Goal: Task Accomplishment & Management: Complete application form

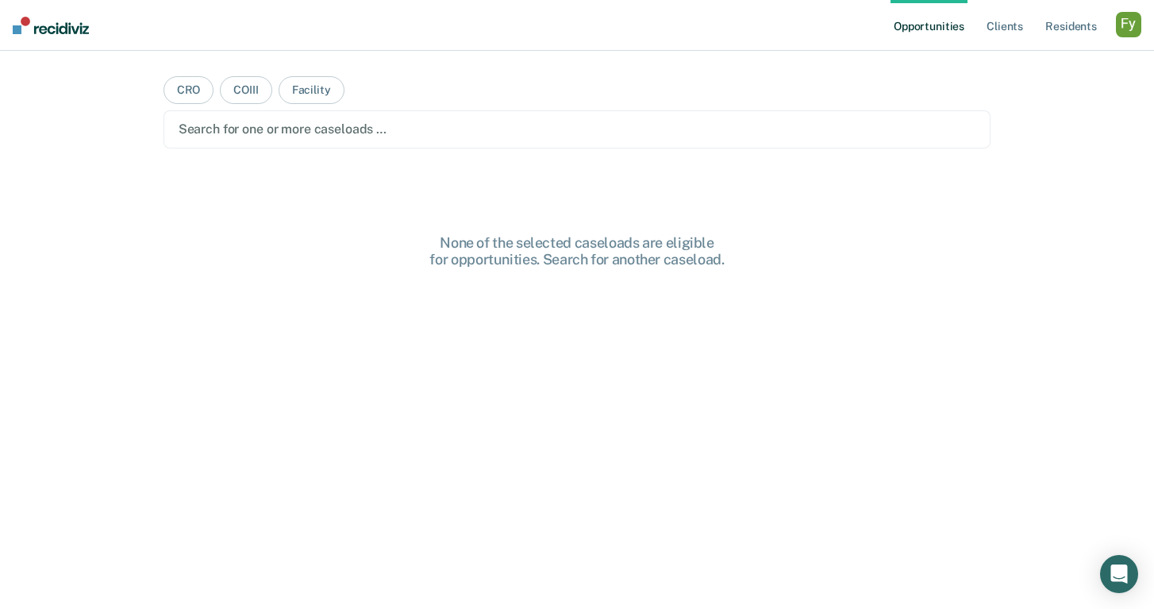
click at [1131, 24] on div "button" at bounding box center [1128, 24] width 25 height 25
click at [1059, 64] on link "Profile" at bounding box center [1065, 64] width 128 height 13
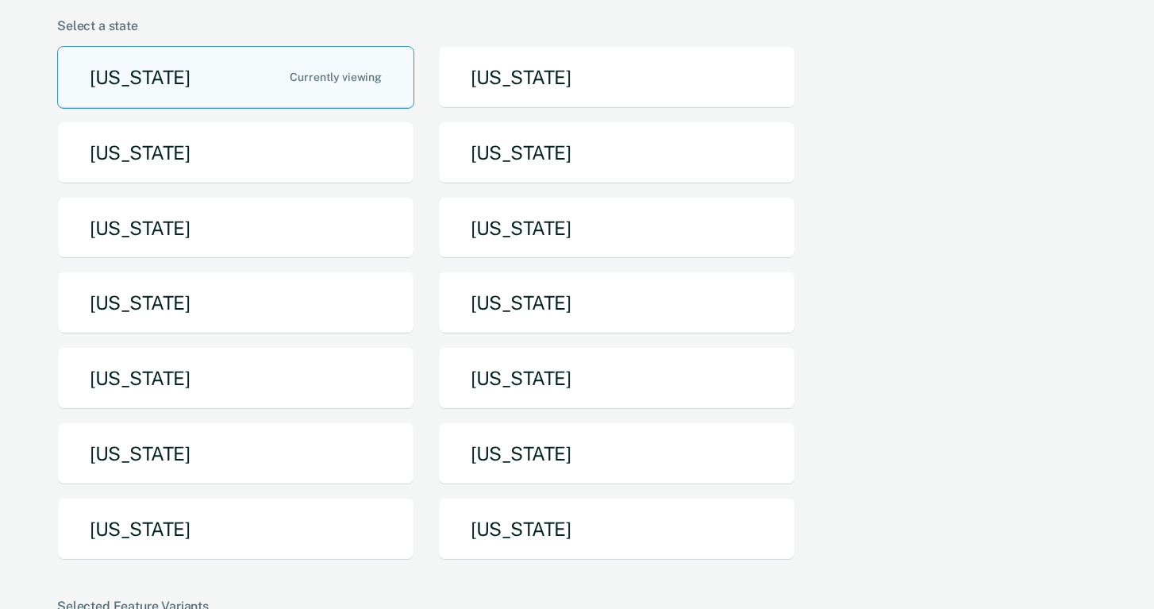
scroll to position [128, 0]
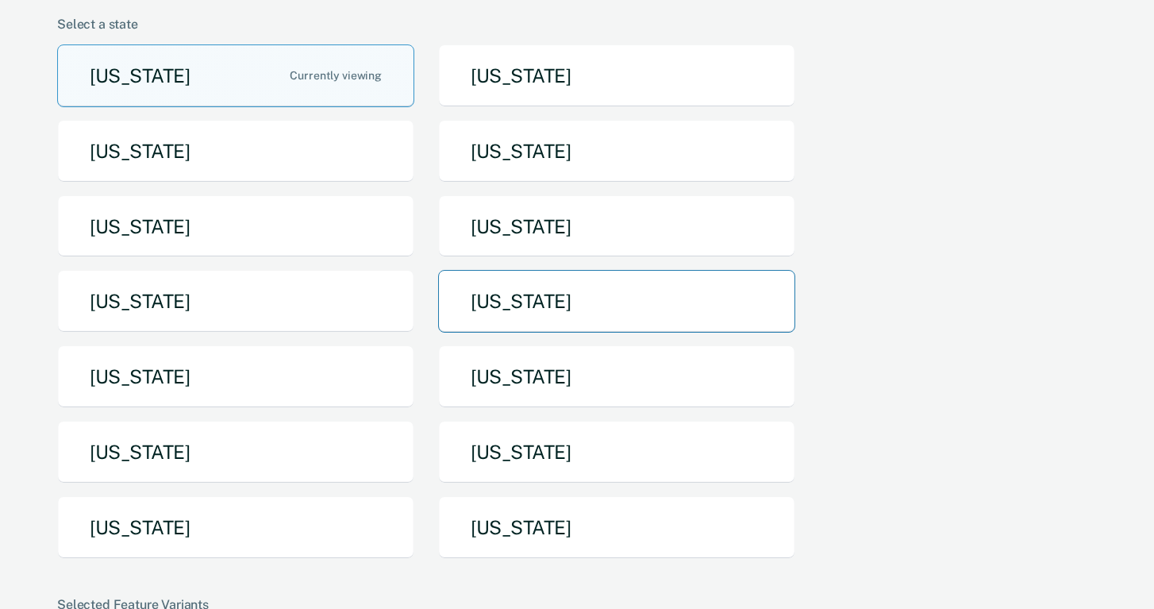
click at [554, 303] on button "[US_STATE]" at bounding box center [616, 301] width 357 height 63
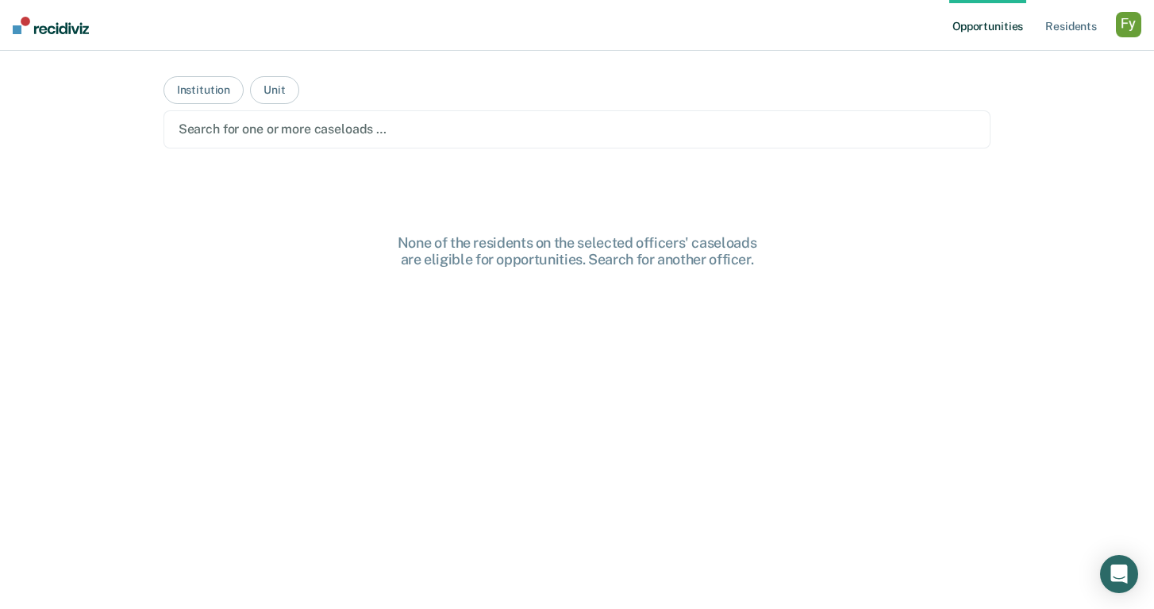
click at [302, 122] on div at bounding box center [578, 129] width 798 height 18
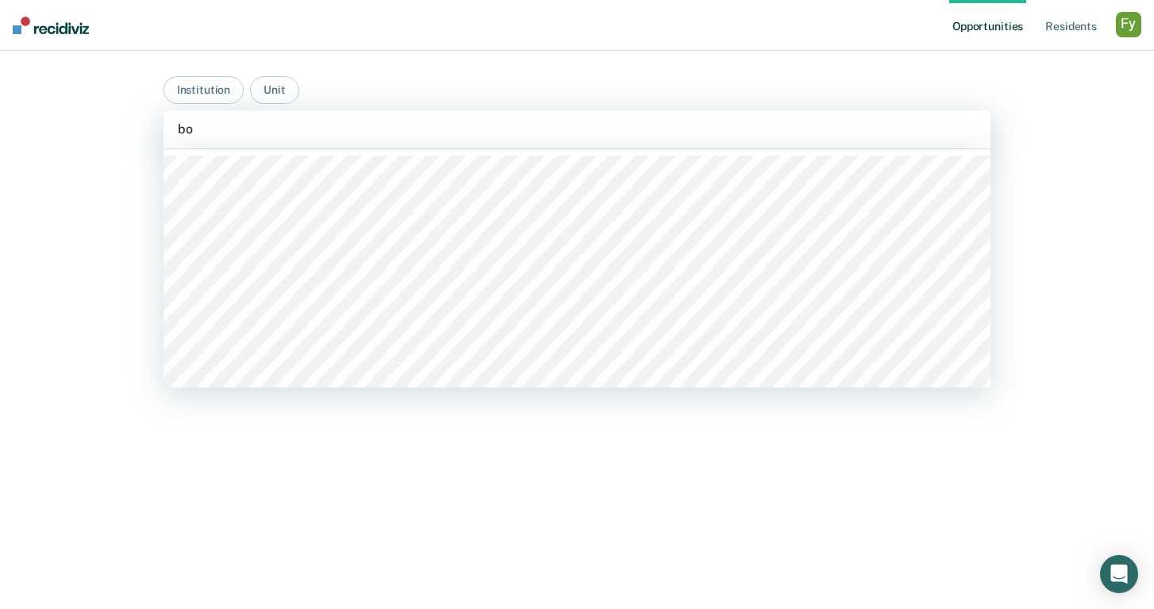
type input "boo"
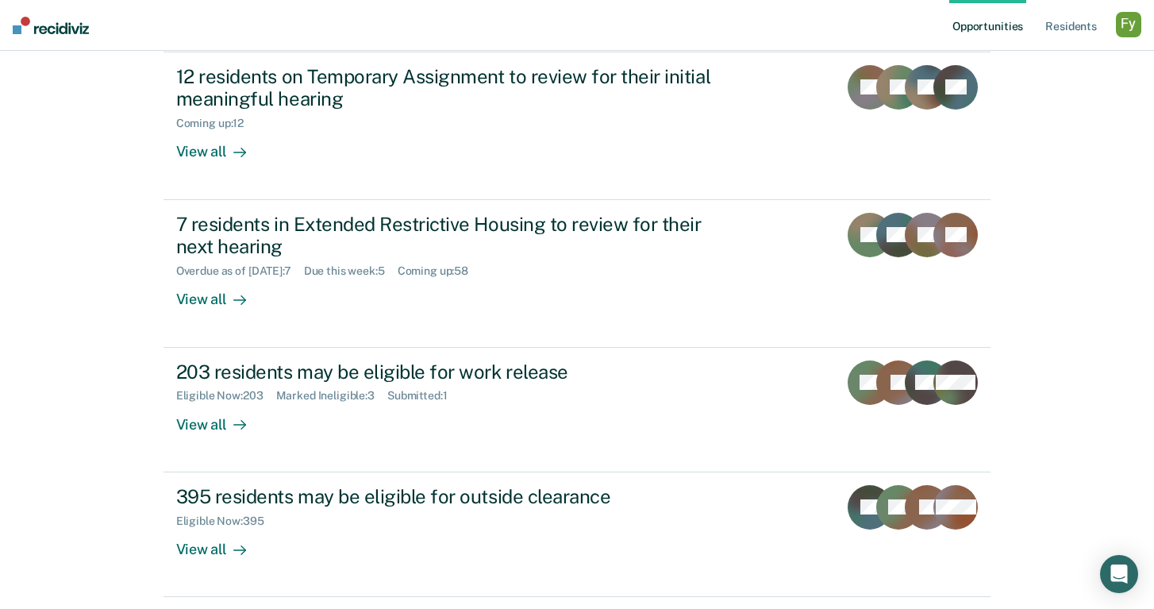
scroll to position [348, 0]
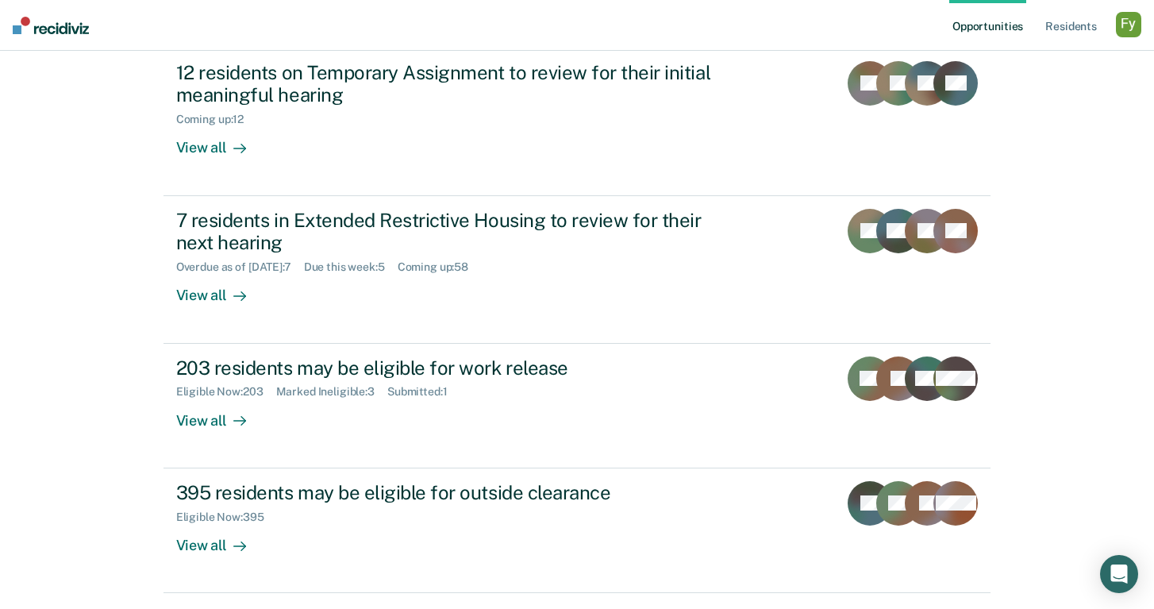
click at [1136, 29] on div "button" at bounding box center [1128, 24] width 25 height 25
click at [1022, 61] on link "Profile" at bounding box center [1061, 64] width 135 height 13
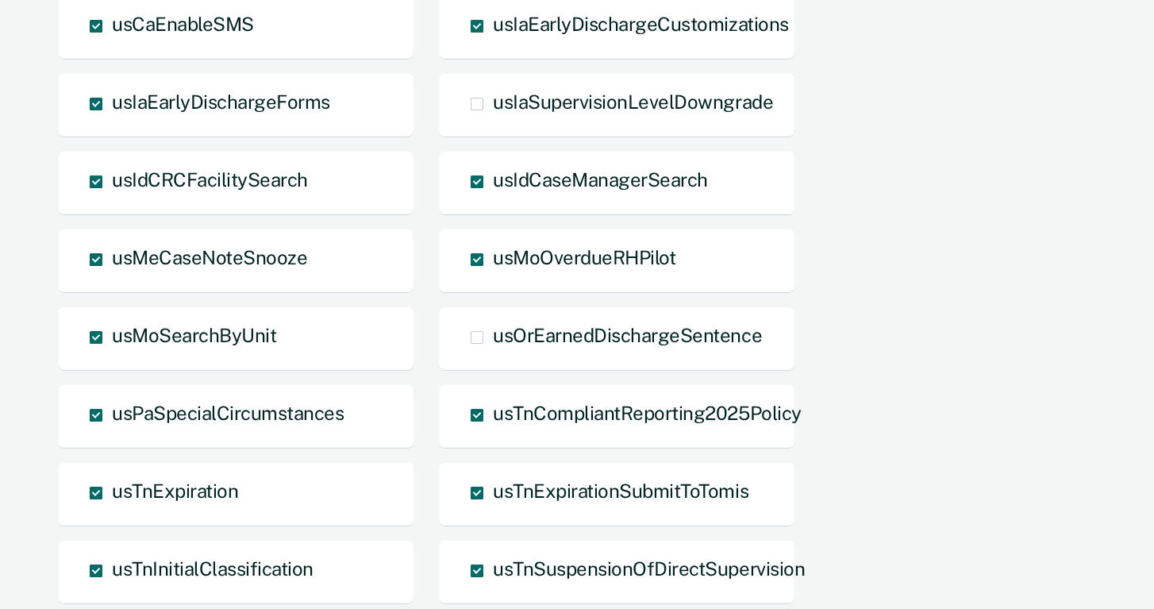
scroll to position [1543, 0]
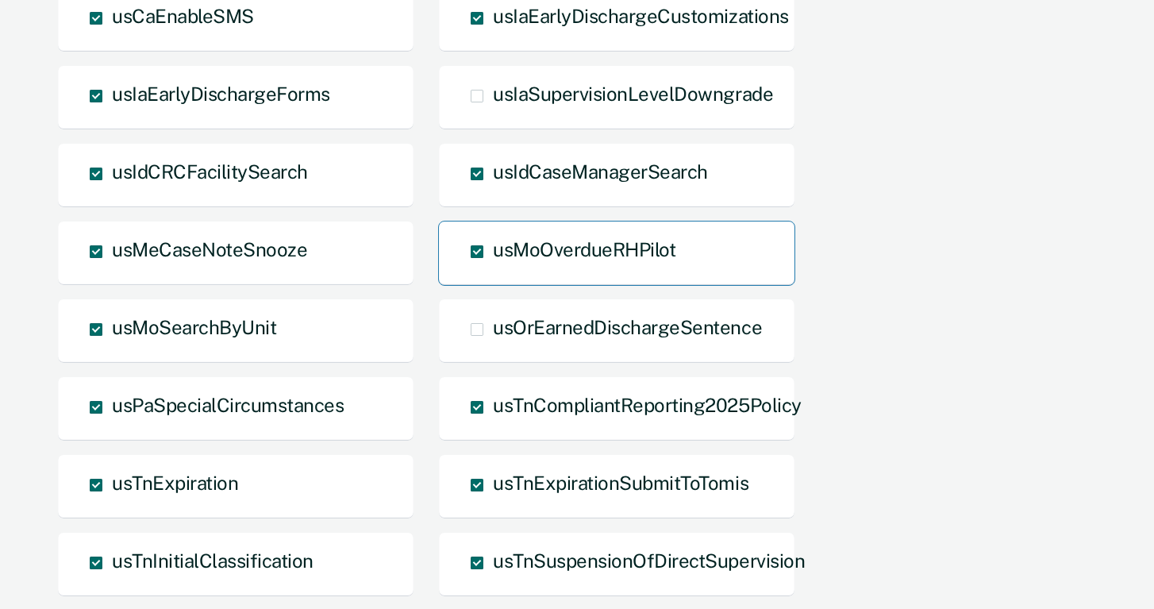
click at [477, 251] on span at bounding box center [477, 251] width 13 height 13
click at [493, 263] on input "usMoOverdueRHPilot" at bounding box center [493, 263] width 0 height 0
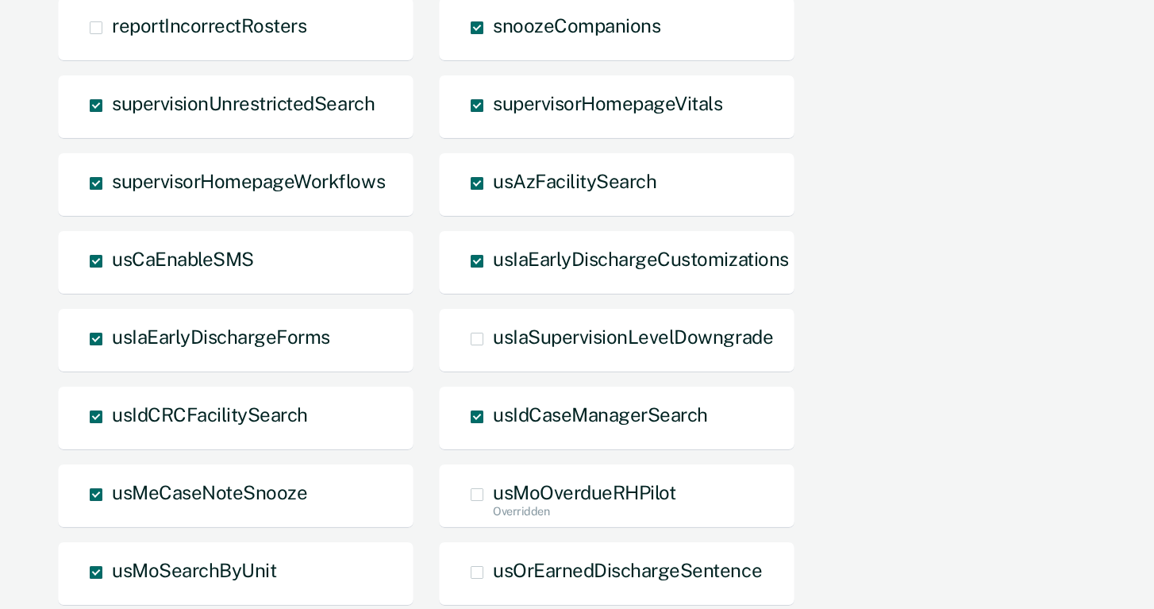
scroll to position [1298, 0]
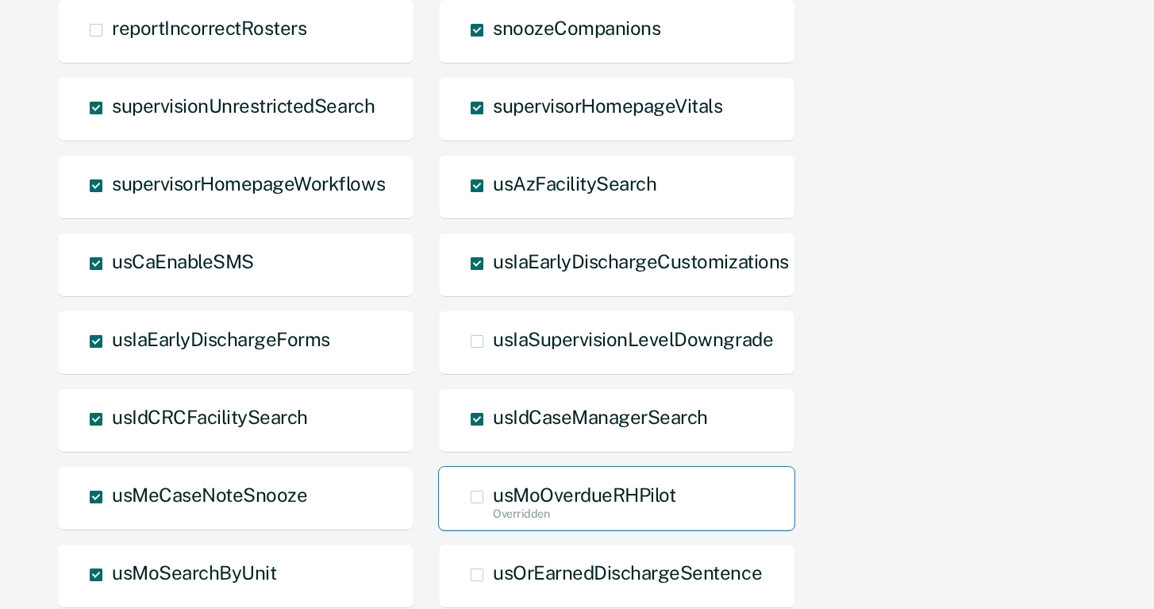
click at [477, 498] on span at bounding box center [477, 496] width 13 height 13
click at [493, 522] on input "usMoOverdueRHPilot Overridden" at bounding box center [493, 522] width 0 height 0
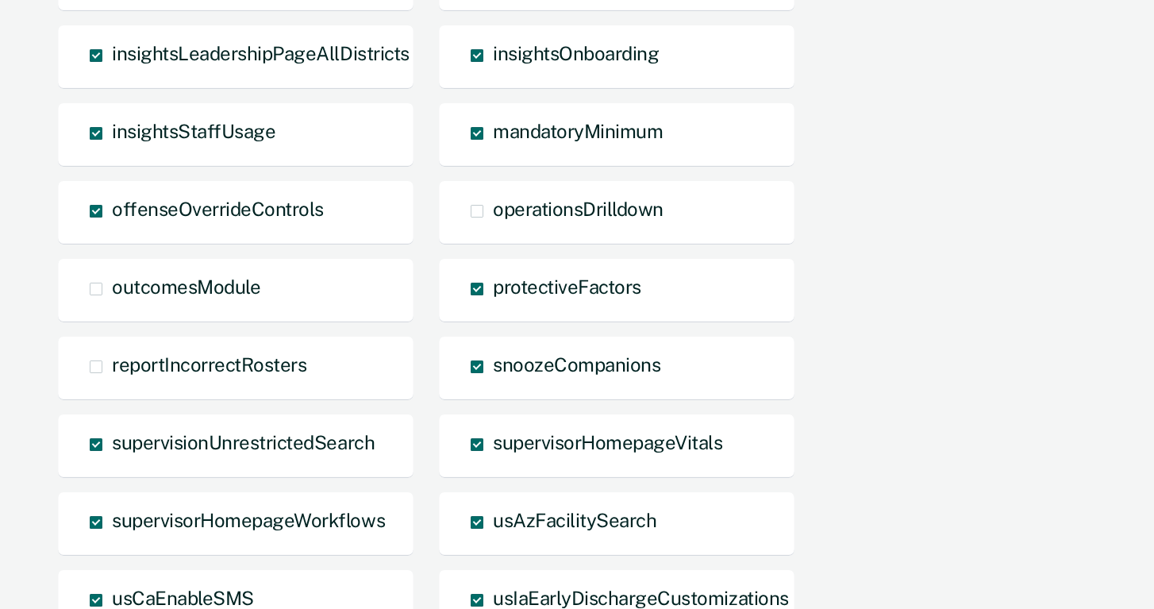
scroll to position [0, 0]
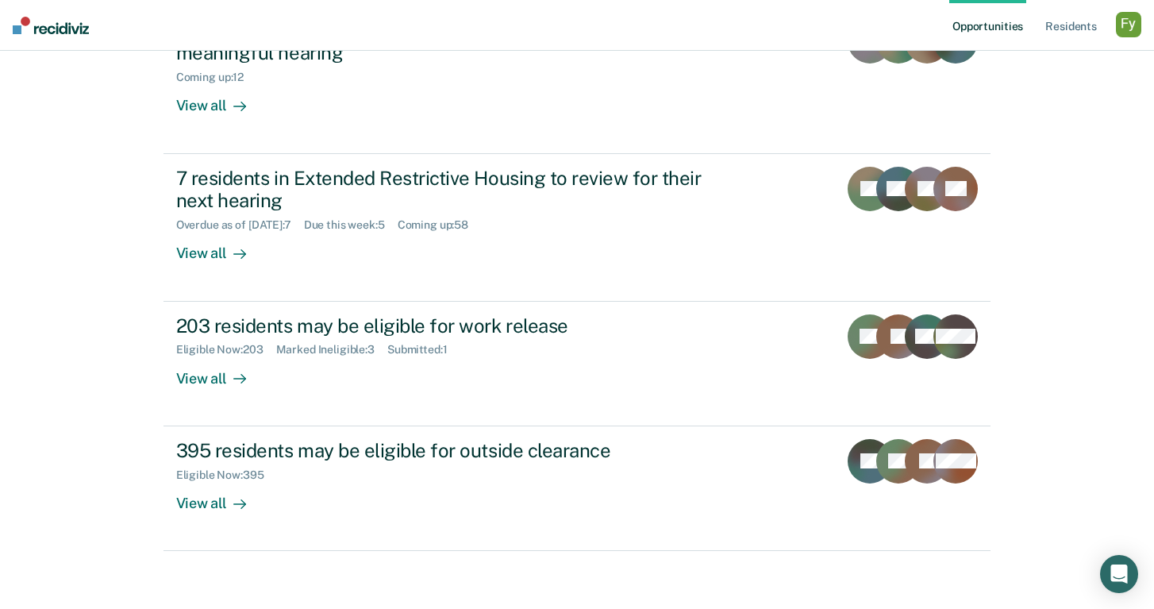
scroll to position [395, 0]
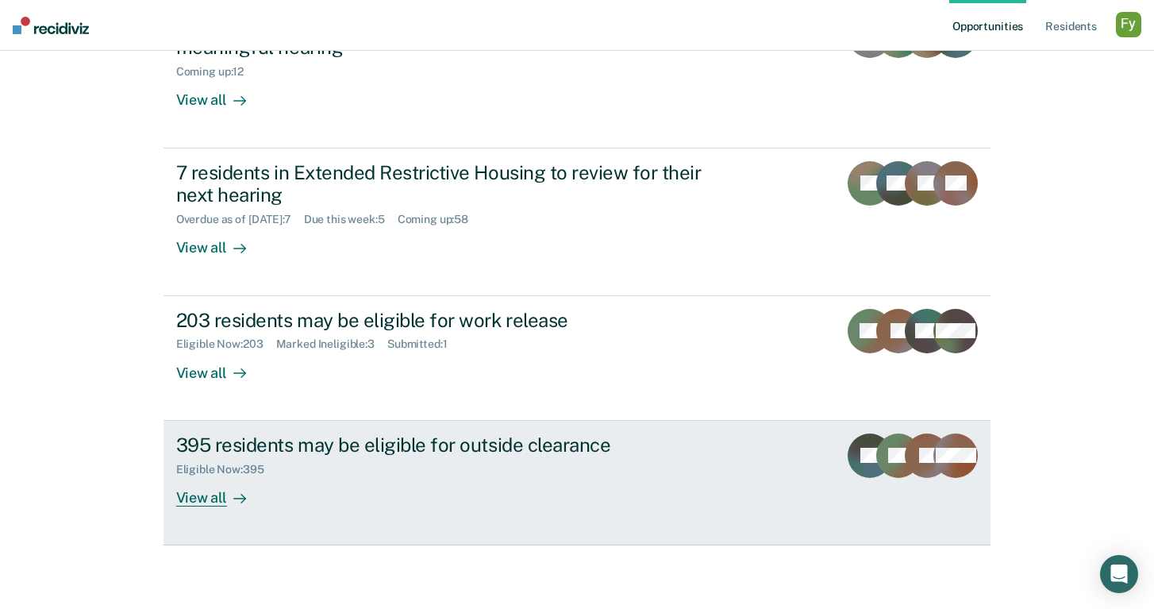
click at [213, 495] on div "View all" at bounding box center [220, 490] width 89 height 31
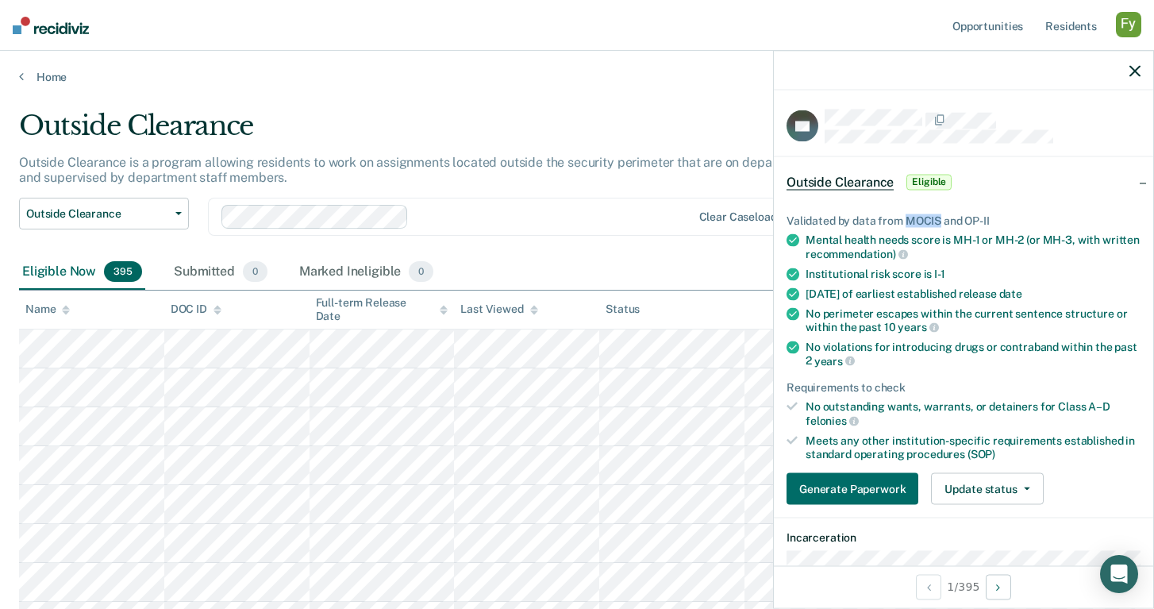
drag, startPoint x: 940, startPoint y: 218, endPoint x: 904, endPoint y: 217, distance: 35.7
click at [905, 217] on div "Validated by data from MOCIS and OP-II" at bounding box center [963, 219] width 354 height 13
drag, startPoint x: 991, startPoint y: 218, endPoint x: 907, endPoint y: 219, distance: 84.1
click at [906, 219] on div "Validated by data from MOCIS and OP-II" at bounding box center [963, 219] width 354 height 13
click at [907, 219] on div "Validated by data from MOCIS and OP-II" at bounding box center [963, 219] width 354 height 13
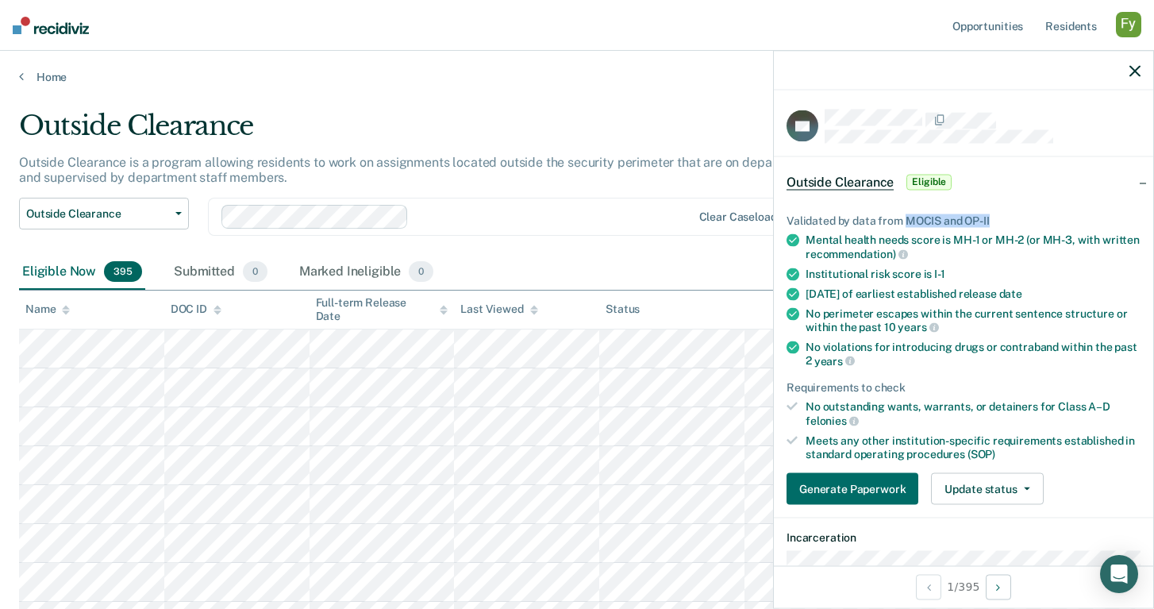
drag, startPoint x: 906, startPoint y: 219, endPoint x: 996, endPoint y: 220, distance: 89.7
click at [995, 220] on div "Validated by data from MOCIS and OP-II" at bounding box center [963, 219] width 354 height 13
click at [997, 219] on div "Validated by data from MOCIS and OP-II" at bounding box center [963, 219] width 354 height 13
drag, startPoint x: 905, startPoint y: 220, endPoint x: 930, endPoint y: 220, distance: 25.4
click at [930, 220] on div "Validated by data from MOCIS and OP-II" at bounding box center [963, 219] width 354 height 13
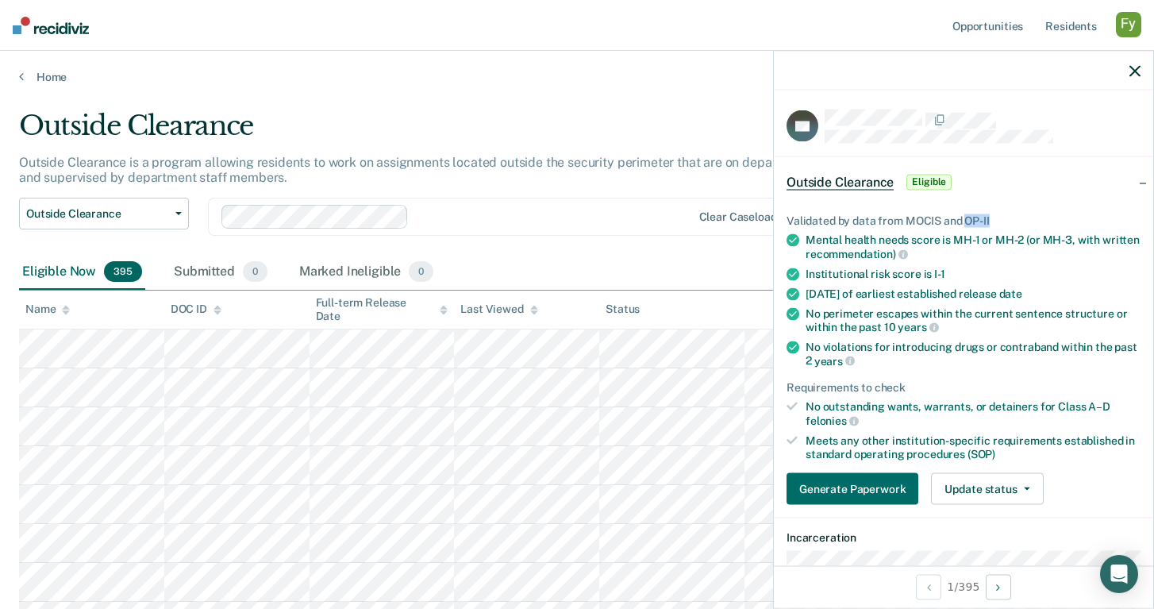
drag, startPoint x: 965, startPoint y: 221, endPoint x: 1001, endPoint y: 221, distance: 35.7
click at [1000, 221] on div "Validated by data from MOCIS and OP-II" at bounding box center [963, 219] width 354 height 13
click at [1001, 217] on div "Validated by data from MOCIS and OP-II" at bounding box center [963, 219] width 354 height 13
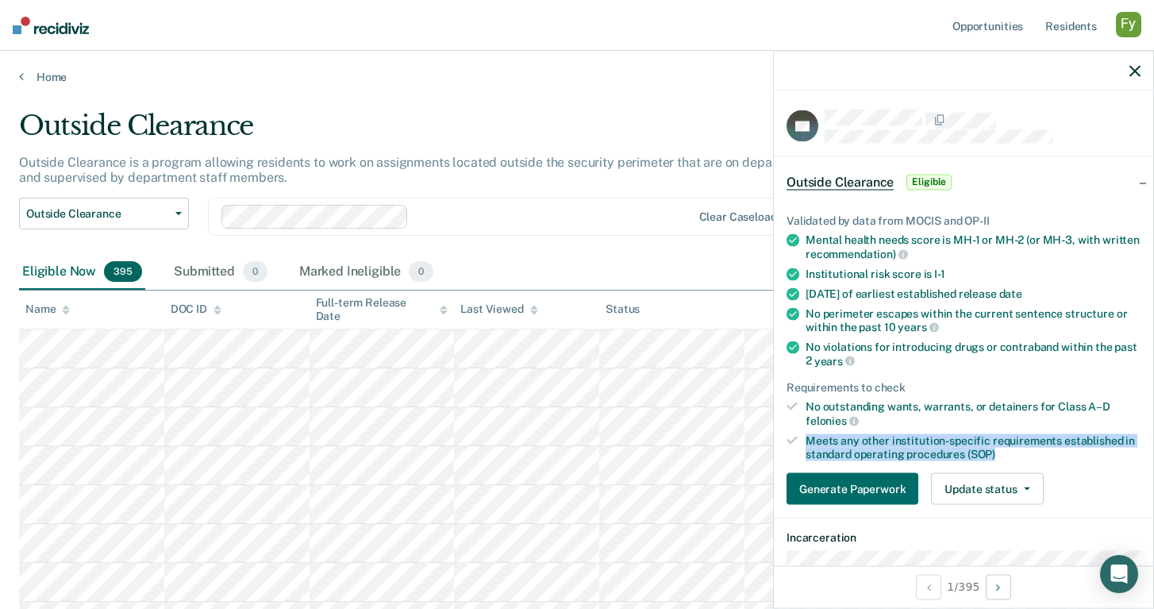
drag, startPoint x: 807, startPoint y: 435, endPoint x: 1000, endPoint y: 445, distance: 193.1
click at [1000, 445] on div "Meets any other institution-specific requirements established in standard opera…" at bounding box center [973, 446] width 335 height 27
click at [863, 487] on button "Generate Paperwork" at bounding box center [852, 489] width 132 height 32
click at [1022, 447] on div "Meets any other institution-specific requirements established in standard opera…" at bounding box center [973, 446] width 335 height 27
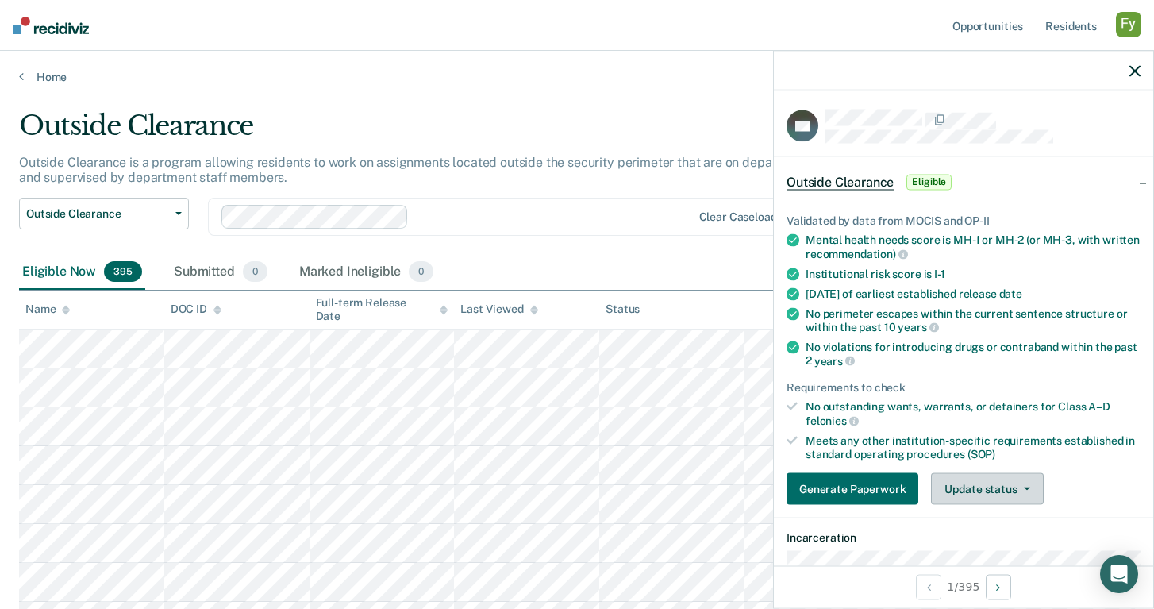
click at [1014, 489] on button "Update status" at bounding box center [987, 489] width 112 height 32
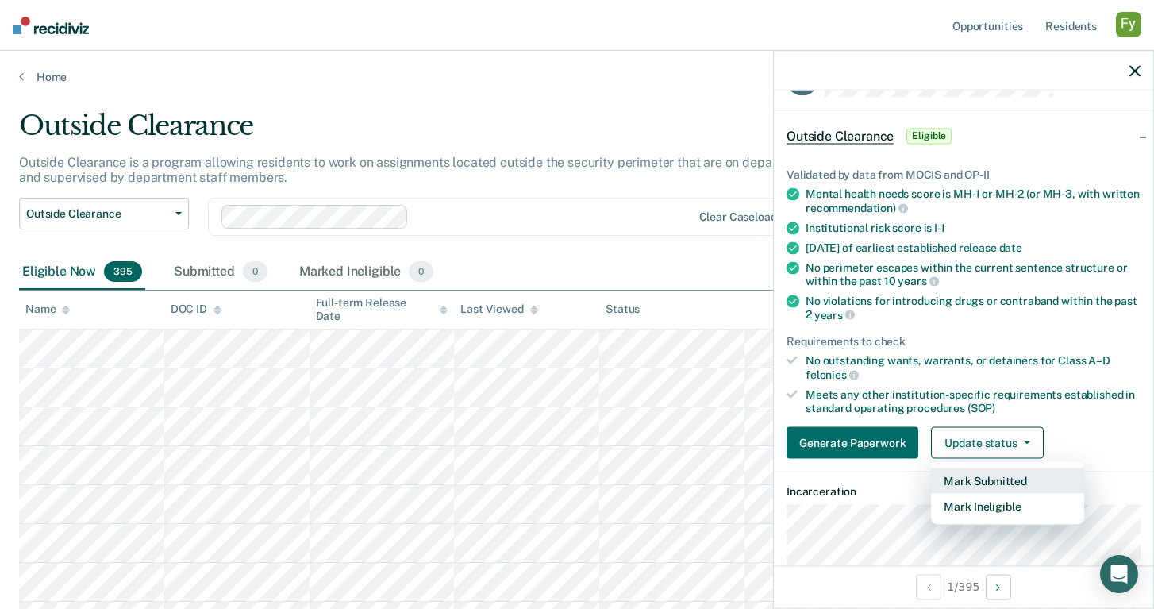
scroll to position [47, 0]
click at [1025, 478] on button "Mark Submitted" at bounding box center [1007, 479] width 153 height 25
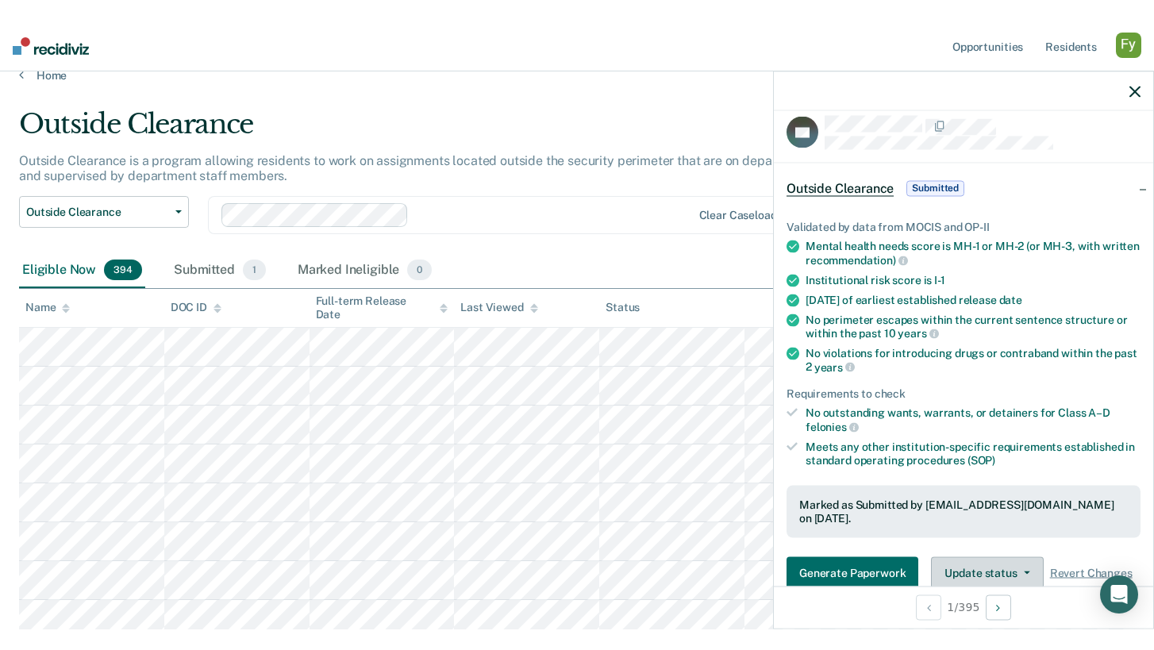
scroll to position [0, 0]
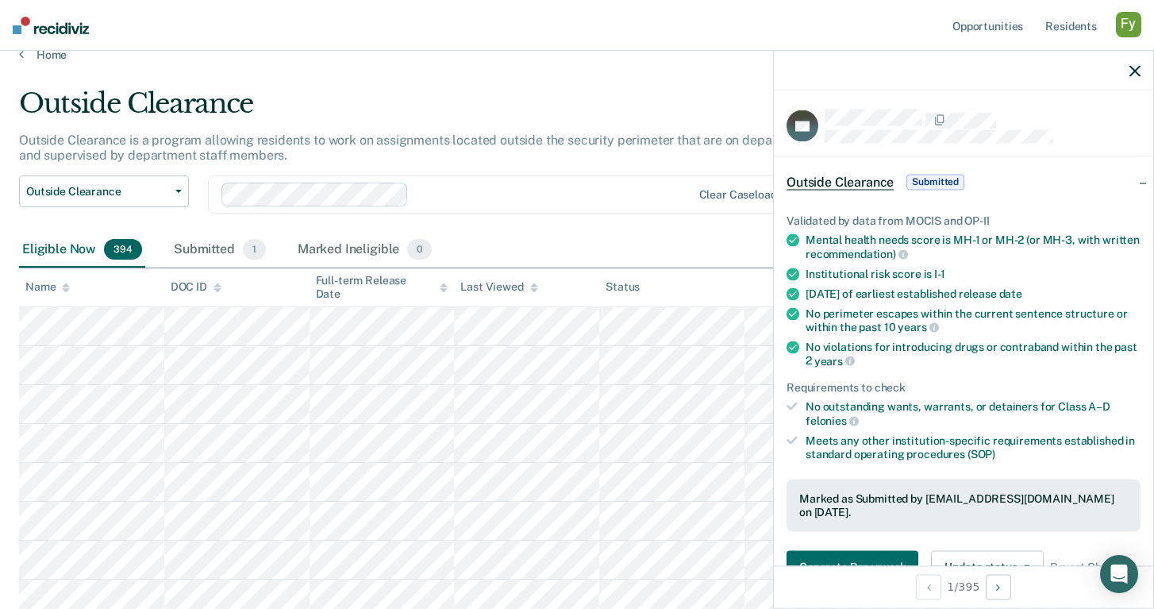
click at [1131, 71] on icon "button" at bounding box center [1134, 70] width 11 height 11
